Goal: Transaction & Acquisition: Purchase product/service

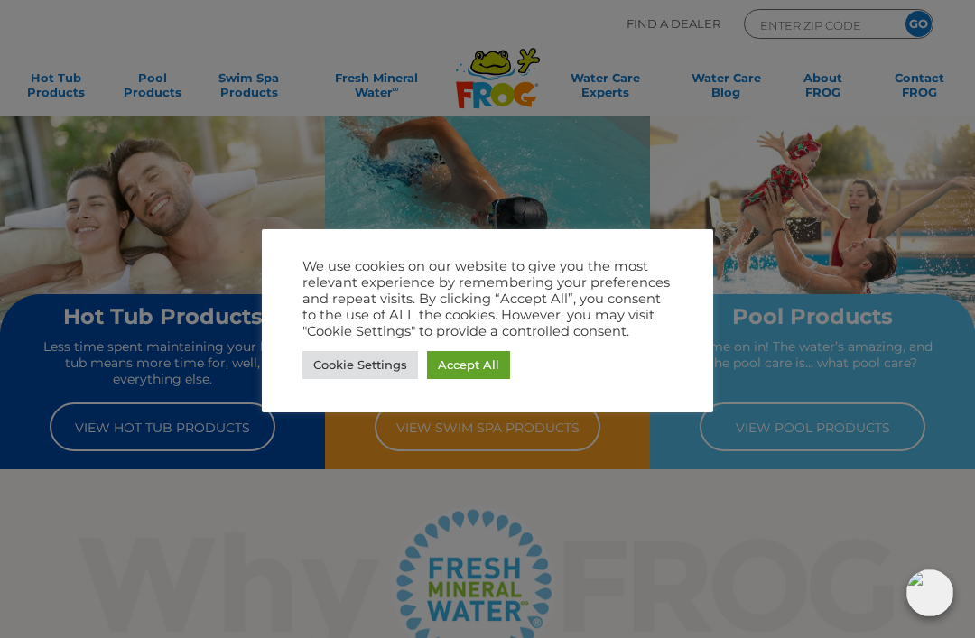
click at [483, 366] on link "Accept All" at bounding box center [468, 365] width 83 height 28
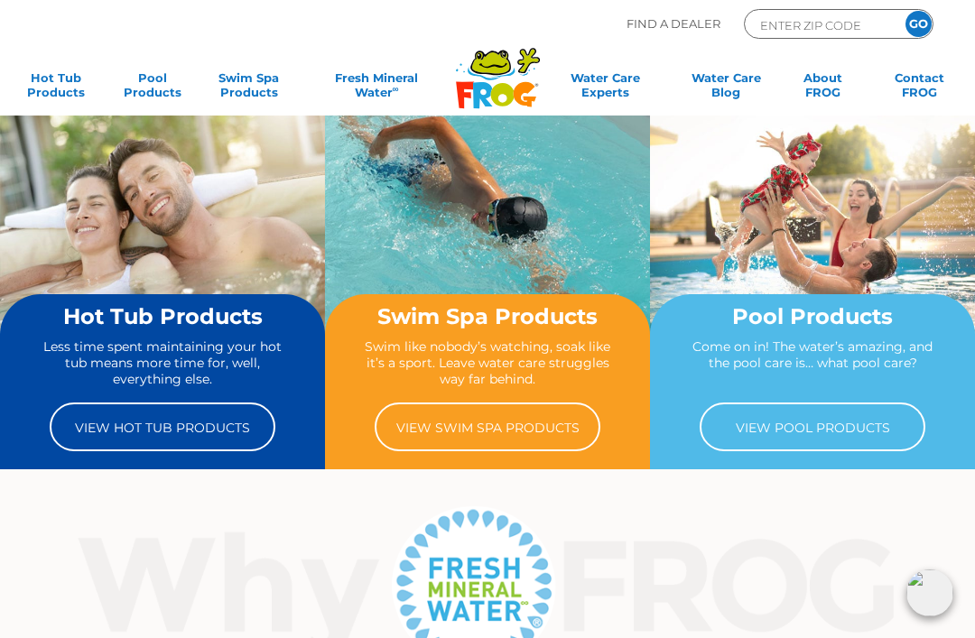
click at [202, 420] on link "View Hot Tub Products" at bounding box center [163, 427] width 226 height 49
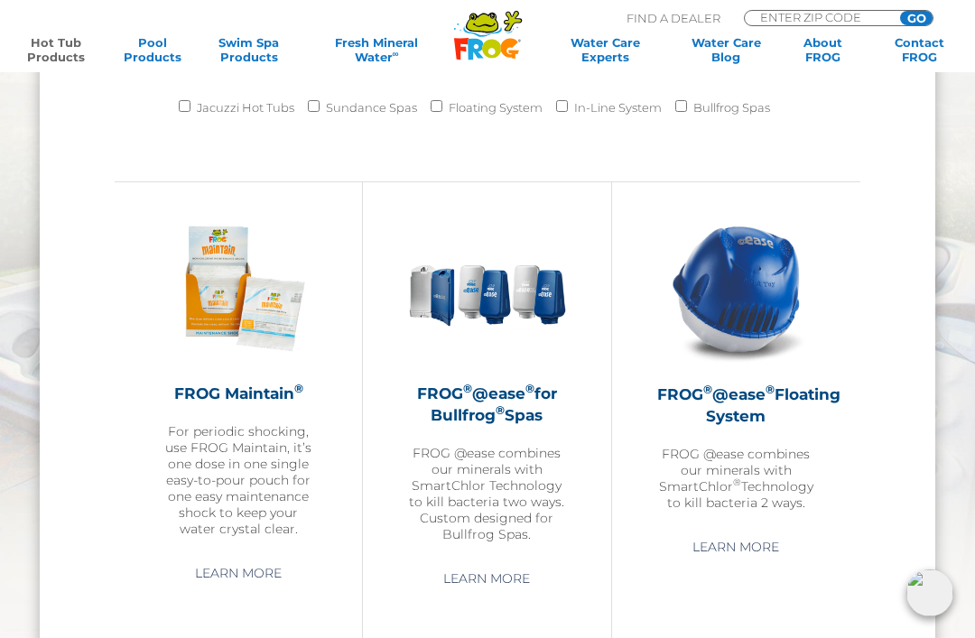
scroll to position [1619, 0]
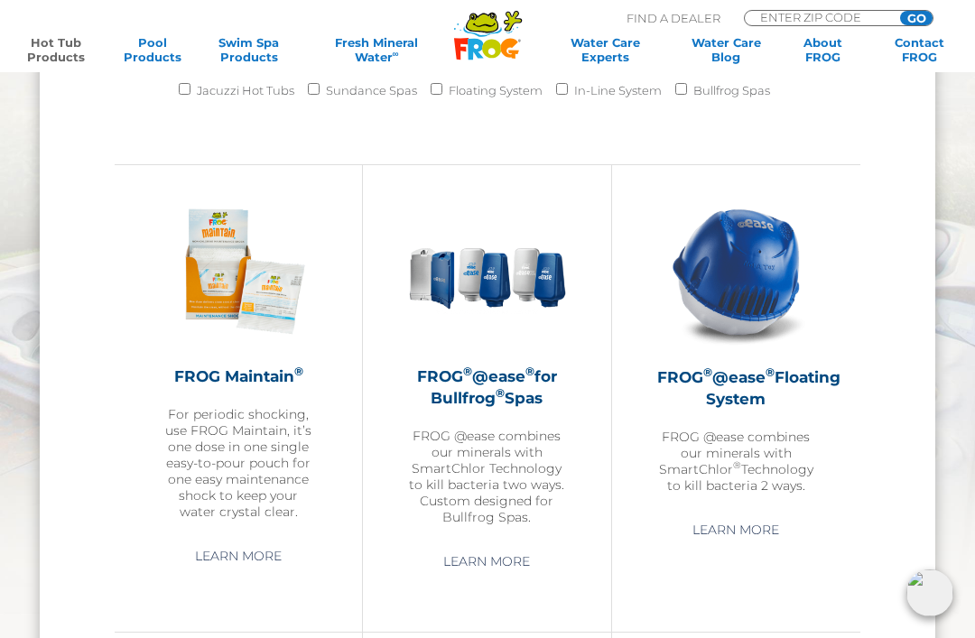
click at [770, 265] on img at bounding box center [736, 271] width 158 height 158
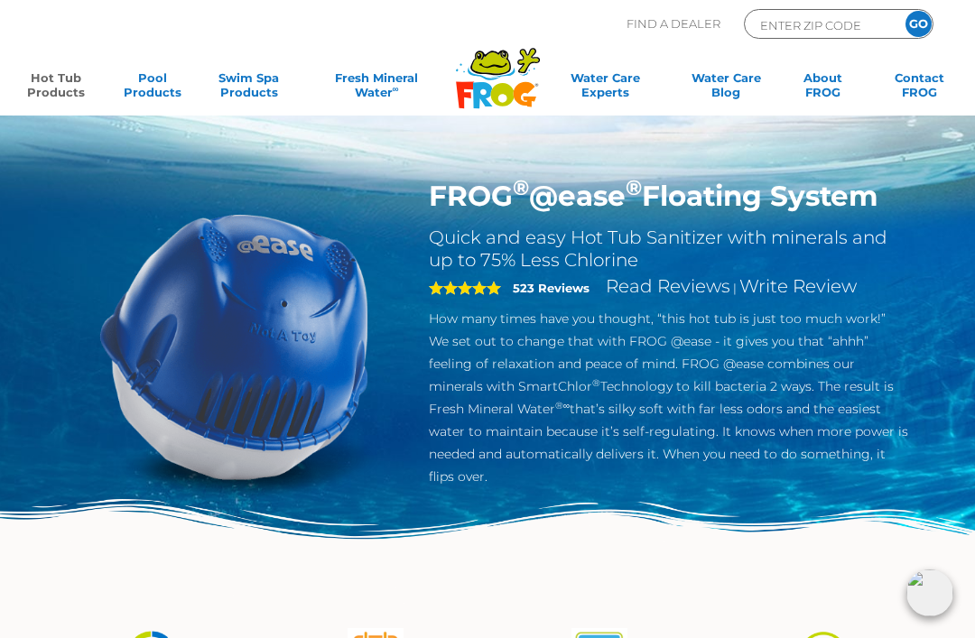
click at [844, 23] on input "ENTER ZIP CODE" at bounding box center [820, 24] width 122 height 21
type input "99224"
click at [918, 23] on input "GO" at bounding box center [919, 24] width 26 height 26
